Goal: Task Accomplishment & Management: Manage account settings

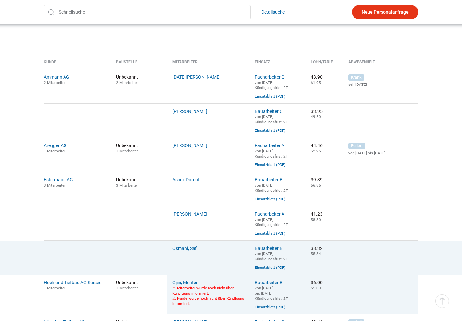
scroll to position [130, 0]
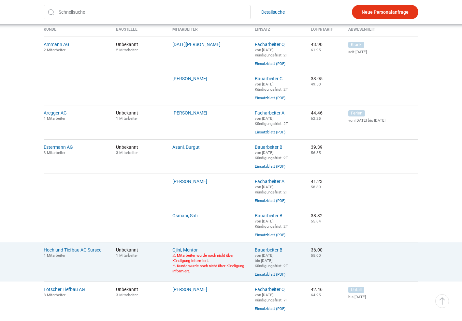
click at [178, 252] on link "Gjini, Mentor" at bounding box center [184, 249] width 25 height 5
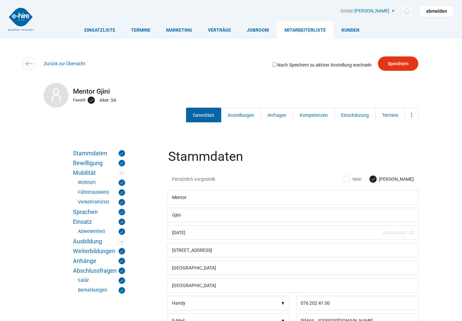
click at [309, 27] on link "Mitarbeiterliste" at bounding box center [305, 29] width 57 height 17
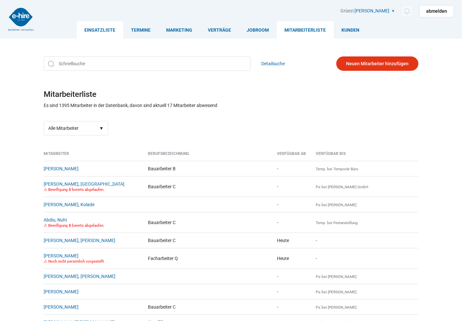
click at [104, 29] on link "Einsatzliste" at bounding box center [100, 29] width 47 height 17
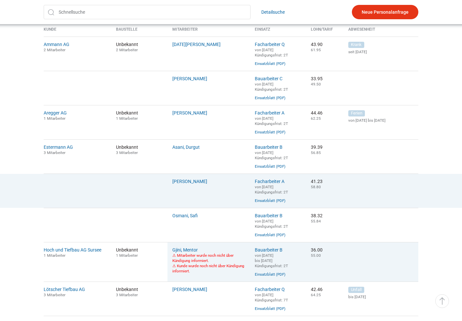
scroll to position [163, 0]
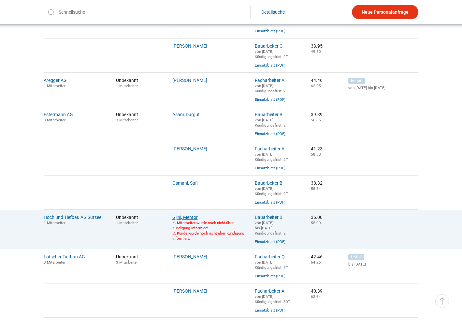
click at [186, 220] on link "Gjini, Mentor" at bounding box center [184, 216] width 25 height 5
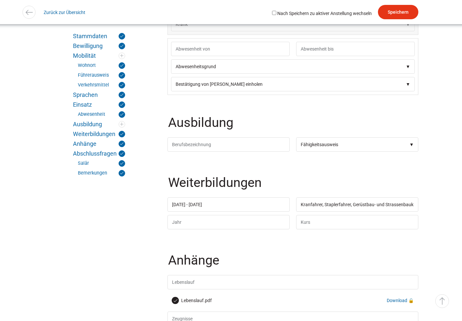
scroll to position [1042, 0]
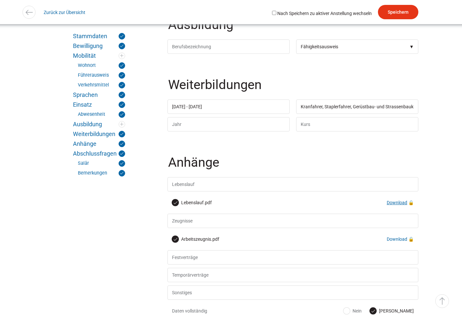
click at [397, 205] on link "Download" at bounding box center [397, 202] width 21 height 5
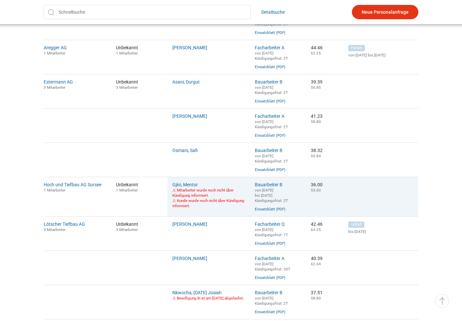
scroll to position [423, 0]
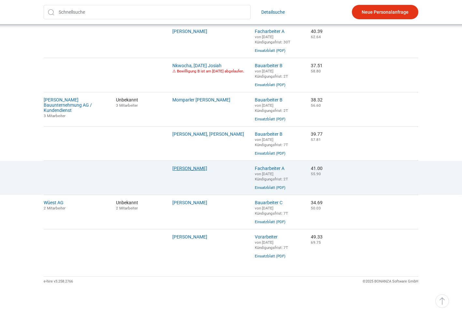
click at [186, 171] on link "[PERSON_NAME]" at bounding box center [189, 167] width 35 height 5
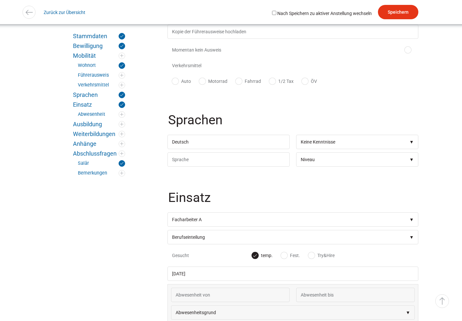
scroll to position [619, 0]
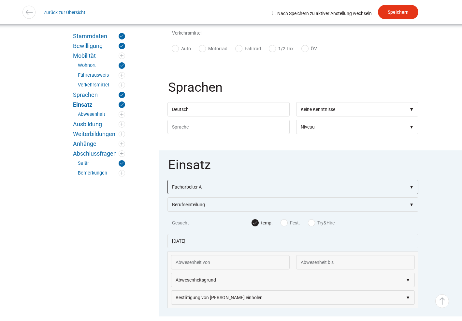
click at [206, 191] on select"] "Berufseinteilung Bauarbeiter C Bauarbeiter B Facharbeiter A Facharbeiter Q Vora…" at bounding box center [292, 186] width 251 height 14
select select"] "Bauarbeiter B"
click at [167, 185] on select"] "Berufseinteilung Bauarbeiter C Bauarbeiter B Facharbeiter A Facharbeiter Q Vora…" at bounding box center [292, 186] width 251 height 14
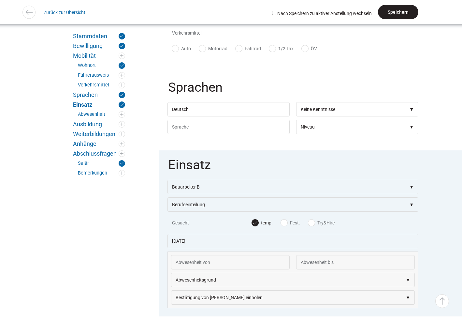
click at [394, 9] on input "Speichern" at bounding box center [398, 12] width 40 height 14
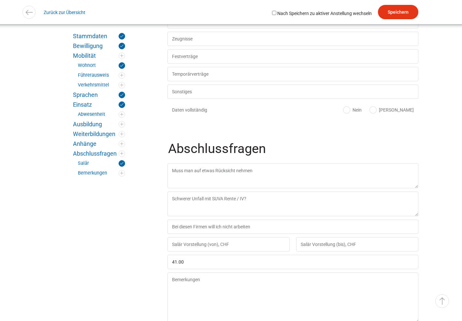
scroll to position [1236, 0]
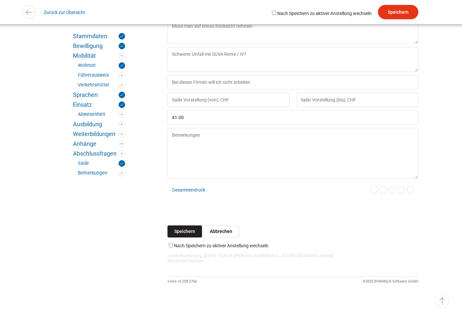
click at [182, 228] on input "Speichern" at bounding box center [184, 231] width 35 height 12
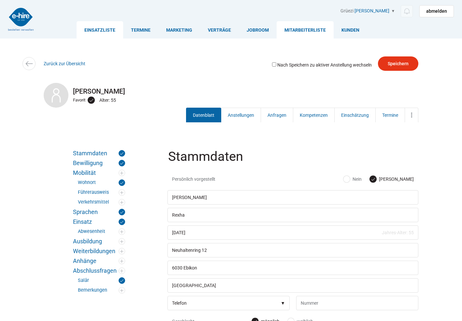
click at [91, 31] on link "Einsatzliste" at bounding box center [100, 29] width 47 height 17
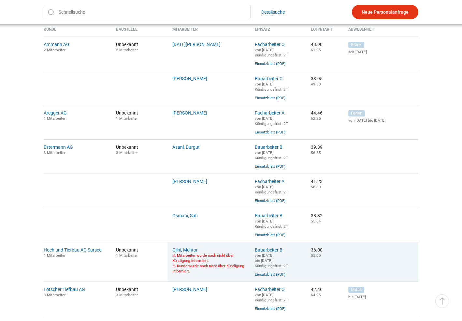
scroll to position [261, 0]
